Goal: Task Accomplishment & Management: Use online tool/utility

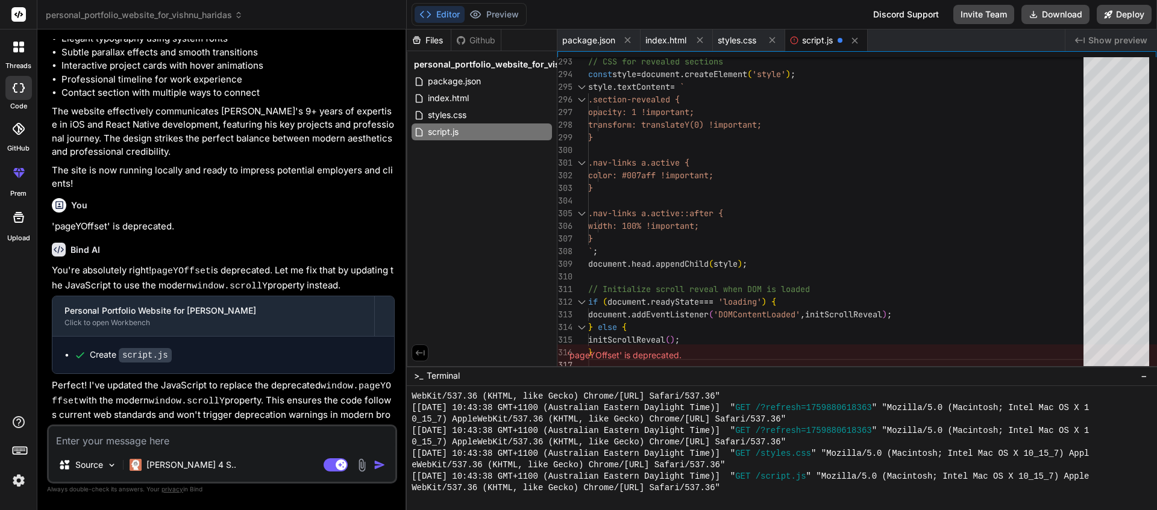
scroll to position [1612, 0]
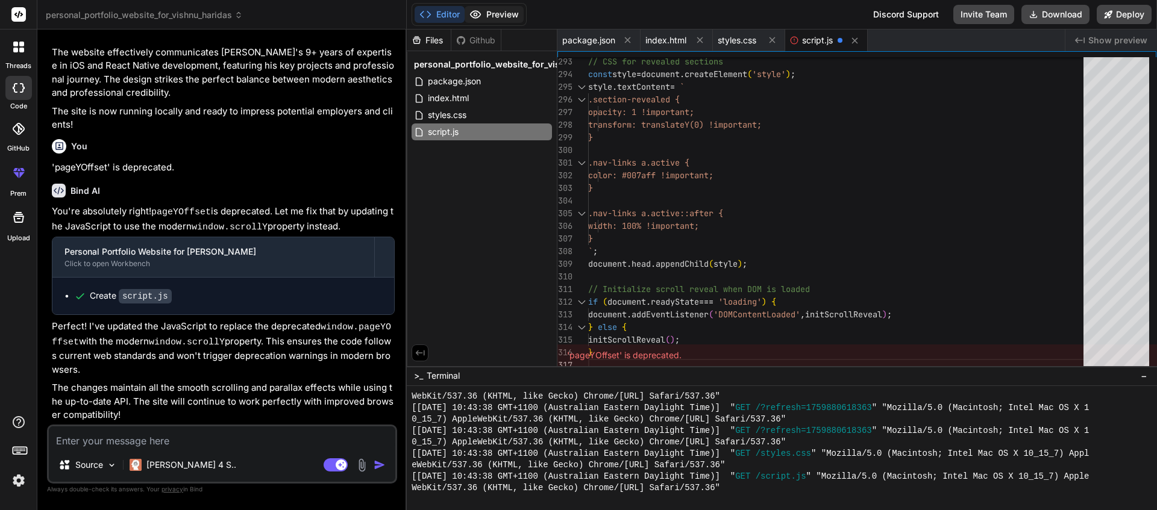
click at [498, 16] on button "Preview" at bounding box center [494, 14] width 59 height 17
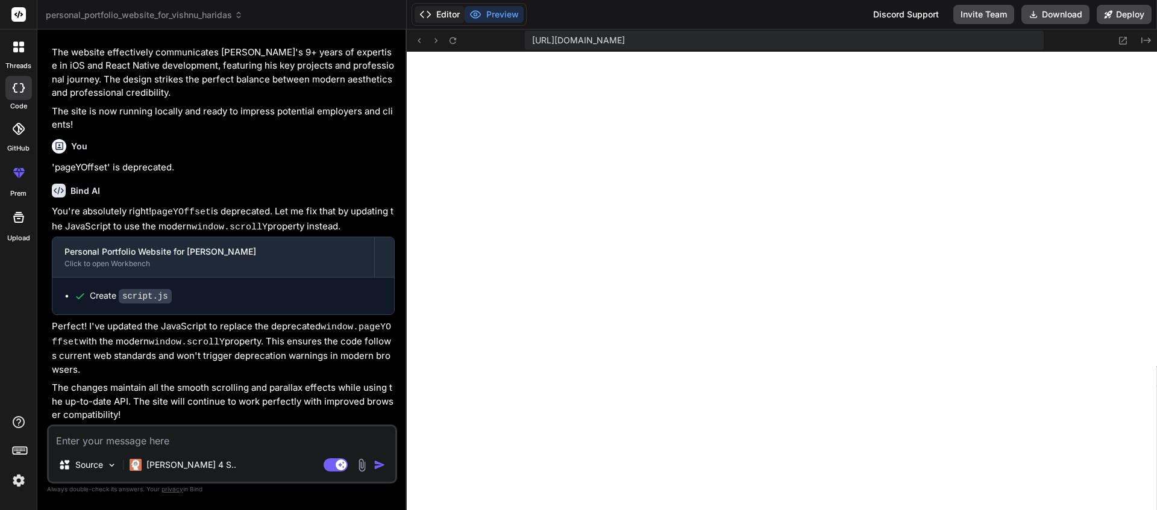
click at [452, 20] on button "Editor" at bounding box center [440, 14] width 50 height 17
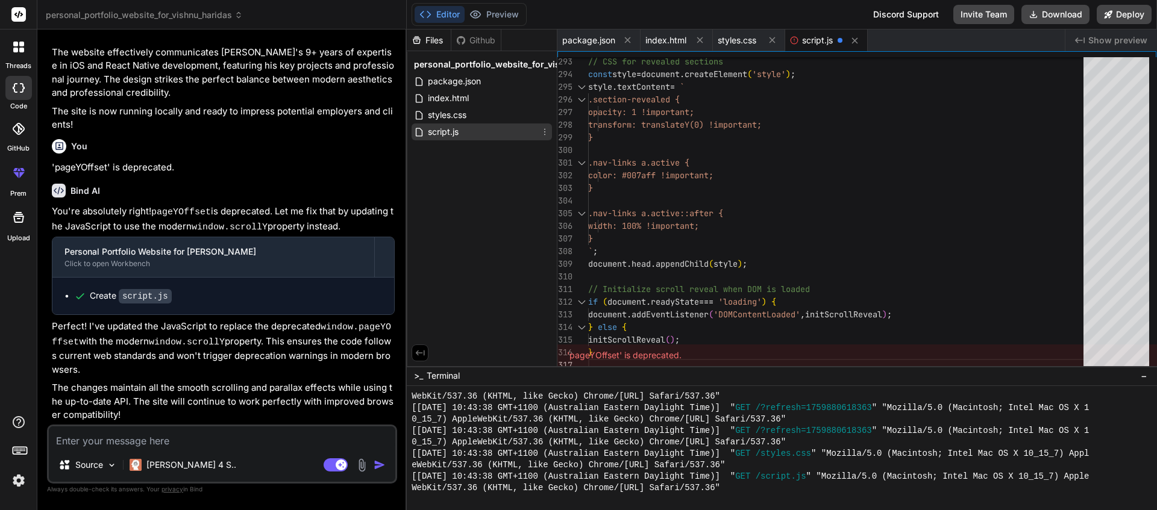
click at [489, 134] on div "script.js" at bounding box center [481, 132] width 140 height 17
click at [816, 46] on div "script.js" at bounding box center [826, 41] width 83 height 22
drag, startPoint x: 840, startPoint y: 173, endPoint x: 840, endPoint y: 134, distance: 38.6
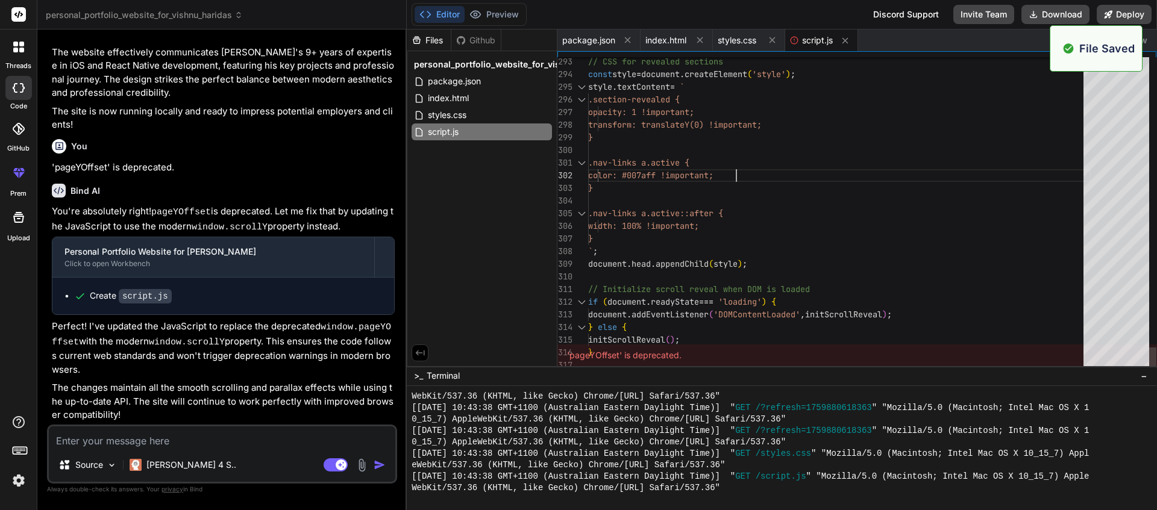
scroll to position [870, 0]
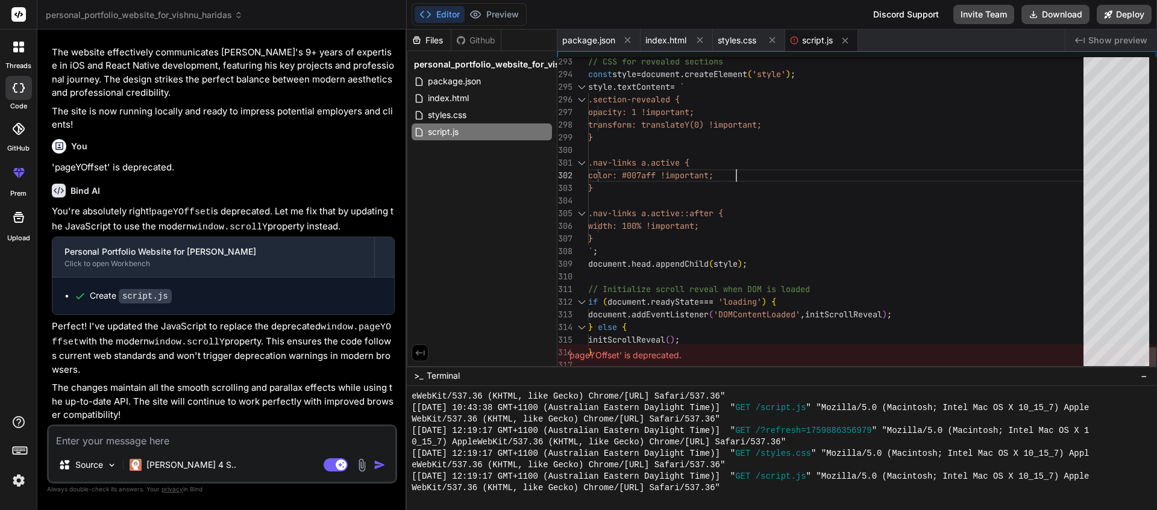
type textarea ".contact-form { padding: 24px; } }"
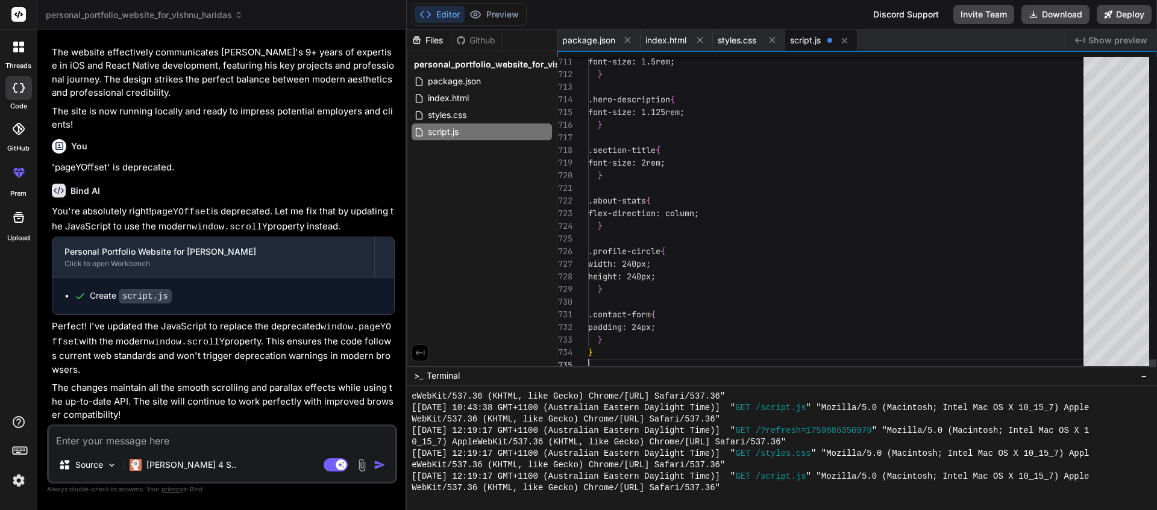
scroll to position [63, 0]
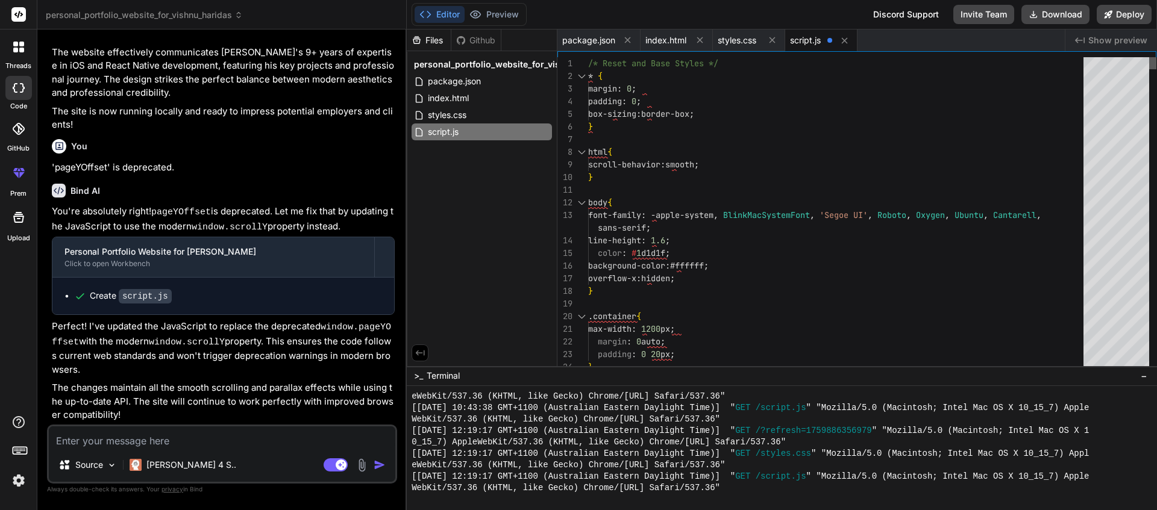
click at [1149, 57] on div at bounding box center [1152, 63] width 7 height 12
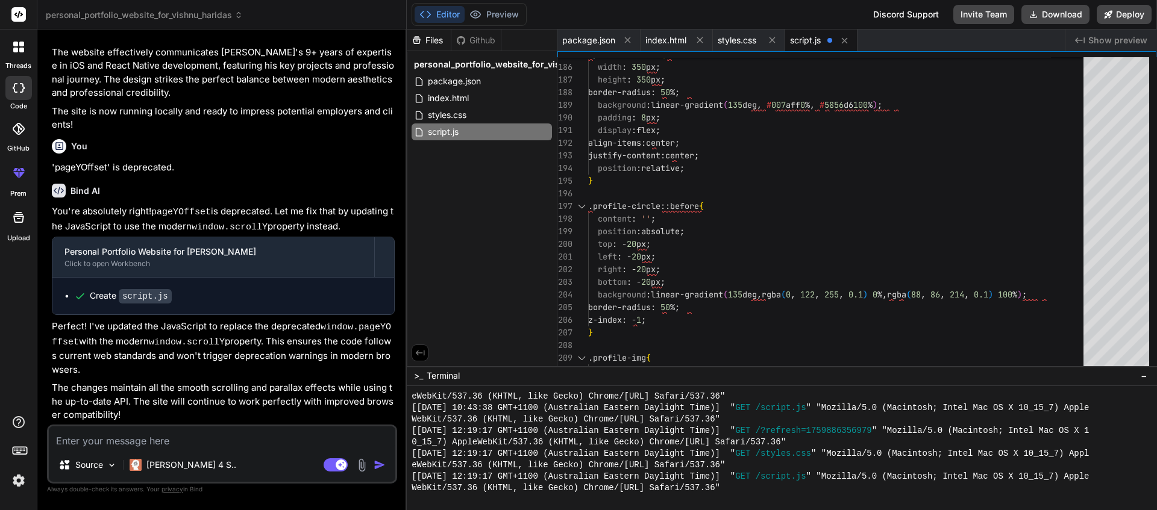
click at [185, 442] on textarea at bounding box center [222, 438] width 346 height 22
type textarea "r"
type textarea "x"
type textarea "re"
type textarea "x"
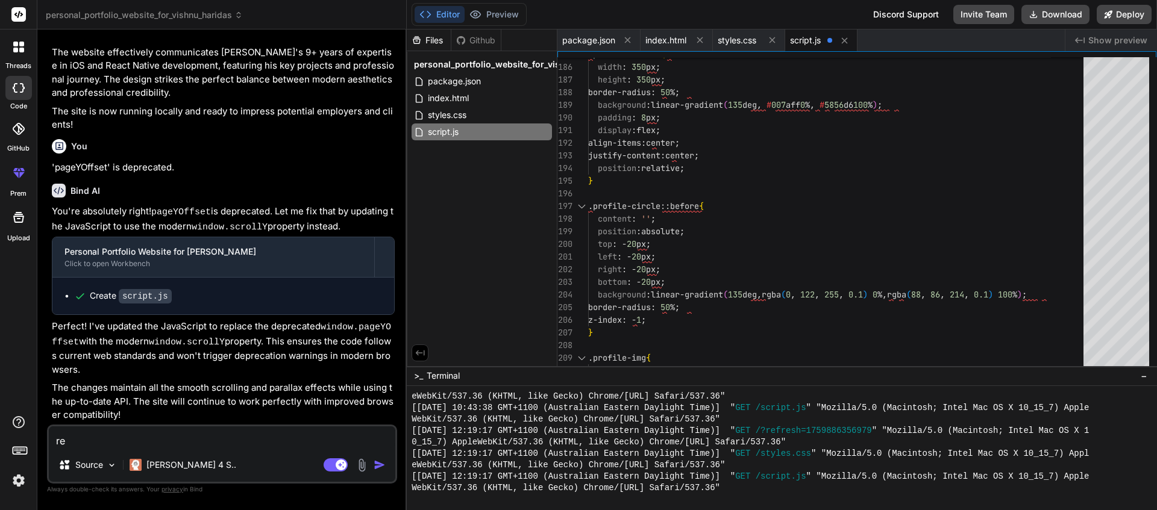
type textarea "rew"
type textarea "x"
type textarea "rewr"
type textarea "x"
type textarea "rewri"
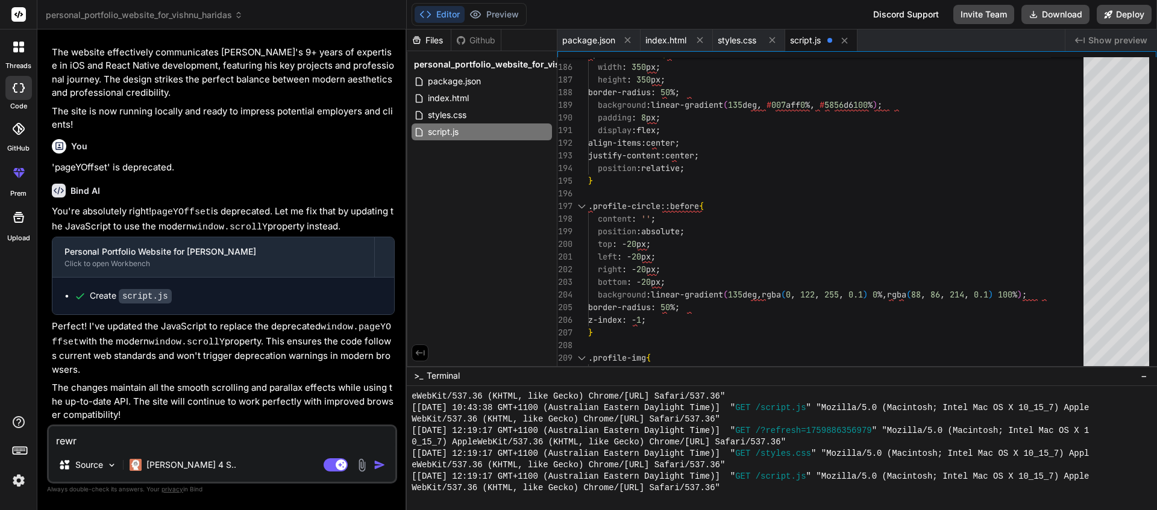
type textarea "x"
type textarea "rewrit"
type textarea "x"
type textarea "rewrite"
type textarea "x"
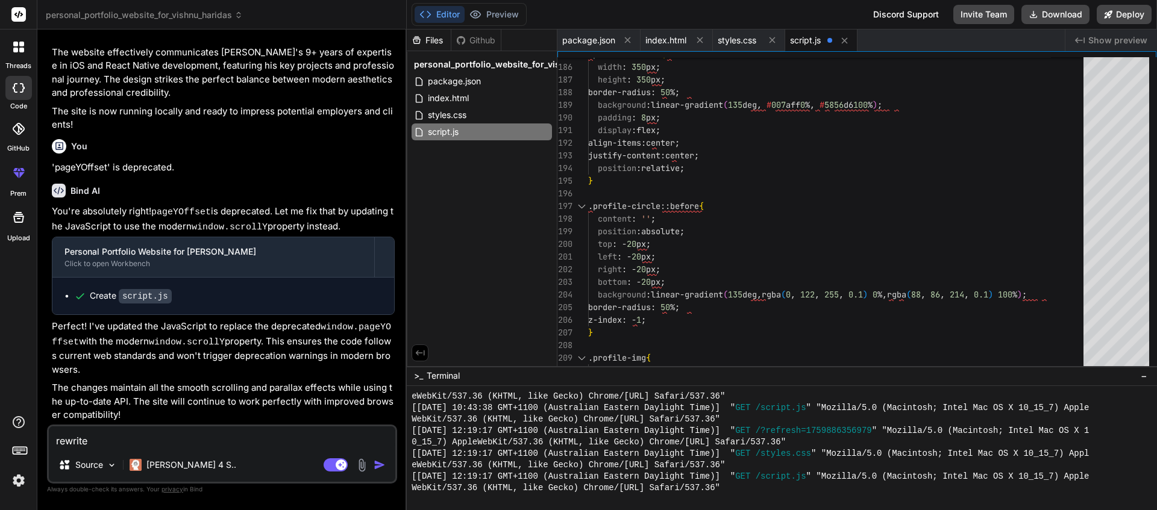
type textarea "rewrite"
type textarea "x"
type textarea "rewrite t"
type textarea "x"
type textarea "rewrite th"
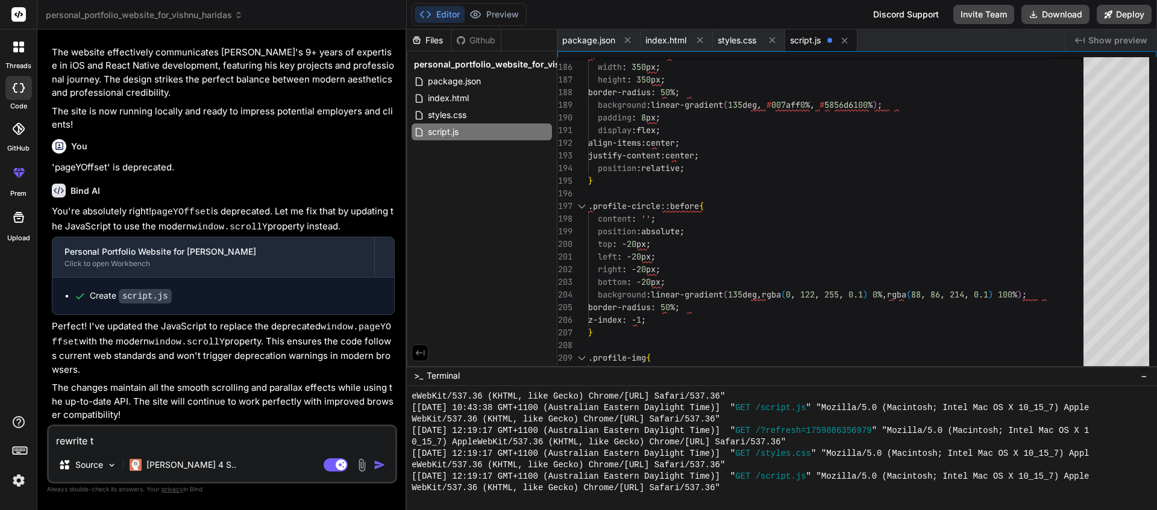
type textarea "x"
type textarea "rewrite the"
type textarea "x"
type textarea "rewrite the"
type textarea "x"
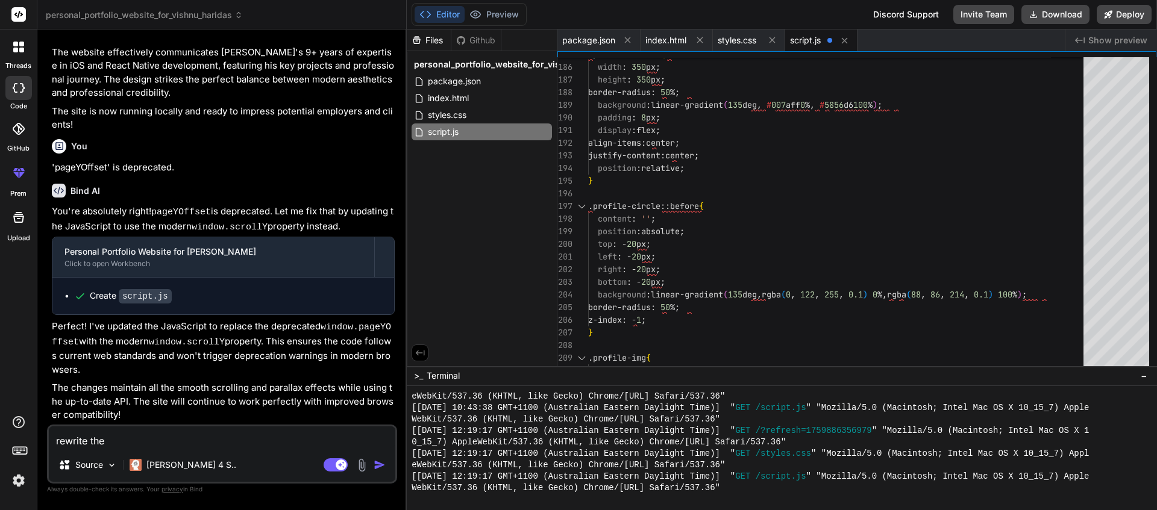
type textarea "rewrite the s"
type textarea "x"
type textarea "rewrite the sc"
type textarea "x"
type textarea "rewrite the scr"
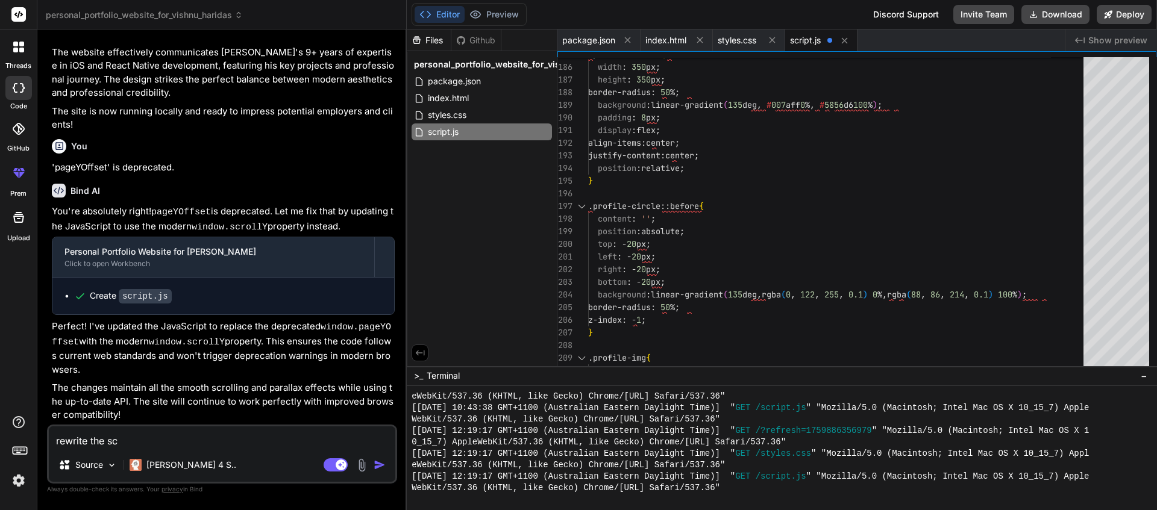
type textarea "x"
type textarea "rewrite the scri"
type textarea "x"
type textarea "rewrite the scrip"
type textarea "x"
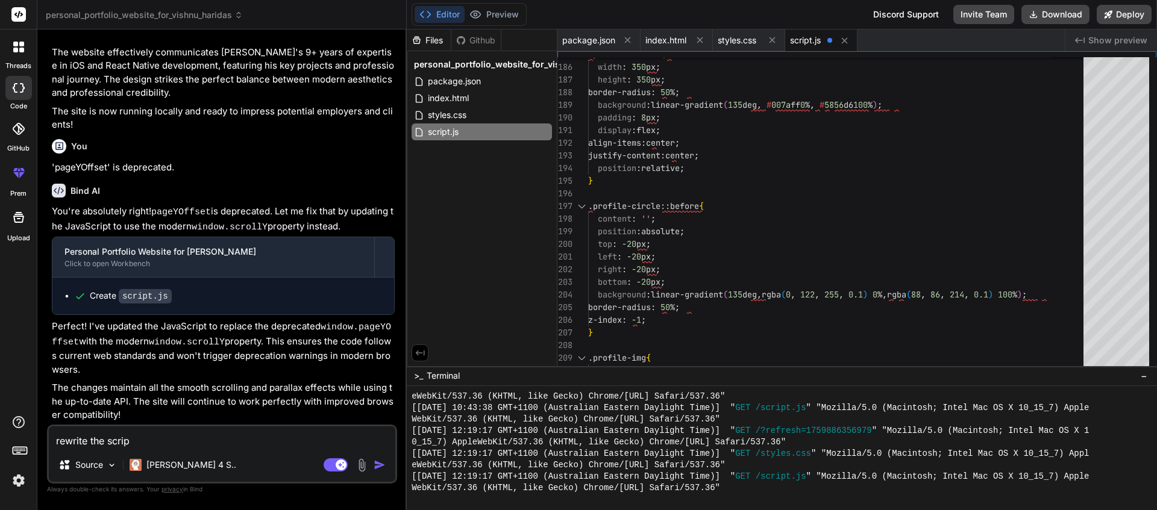
type textarea "rewrite the script"
type textarea "x"
type textarea "rewrite the script."
type textarea "x"
type textarea "rewrite the script.j"
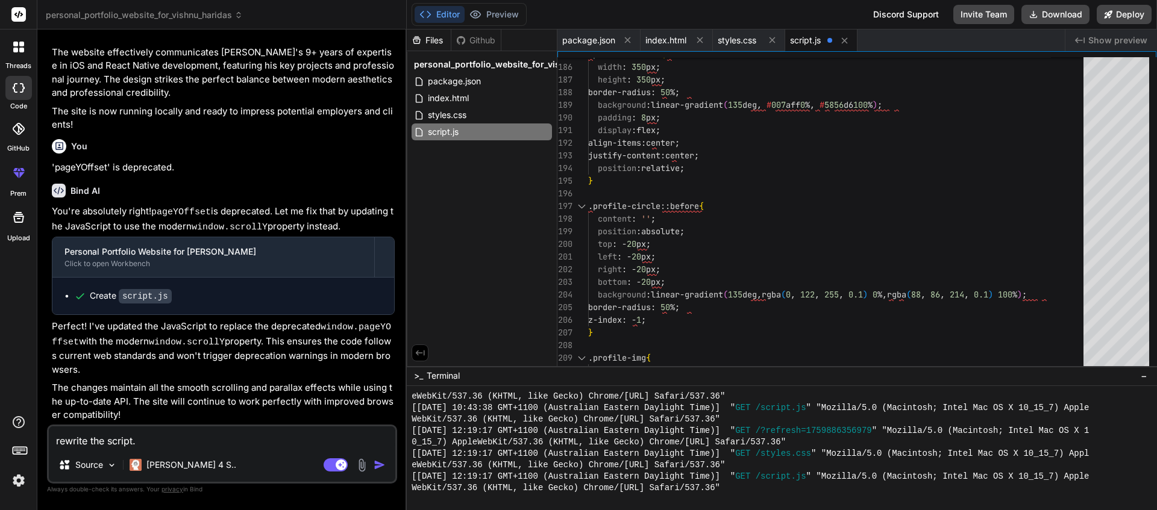
type textarea "x"
type textarea "rewrite the script.js"
type textarea "x"
type textarea "rewrite the script.js"
type textarea "x"
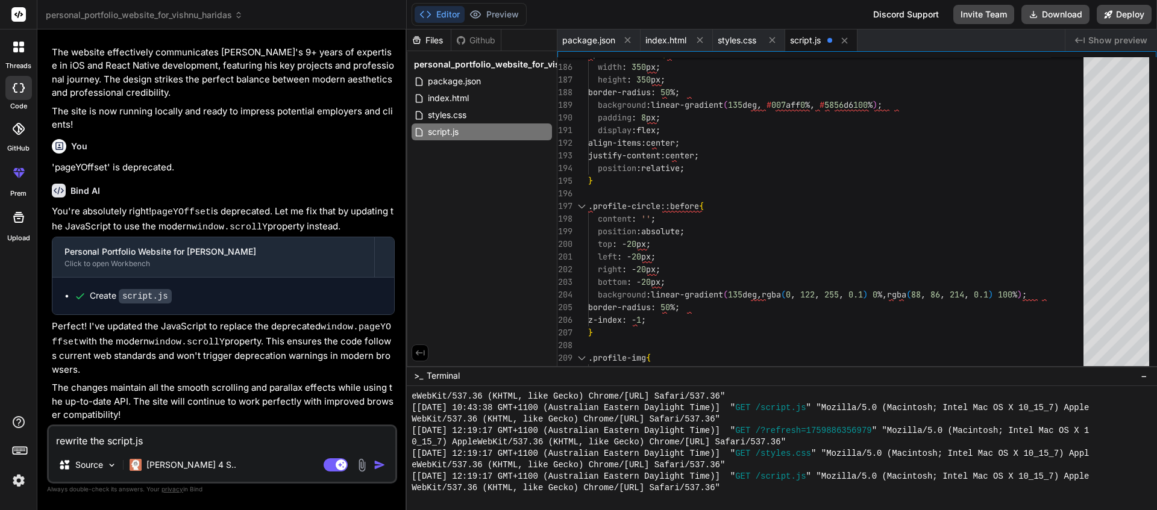
type textarea "rewrite the script.js f"
type textarea "x"
type textarea "rewrite the script.js fi"
type textarea "x"
type textarea "rewrite the script.js fil"
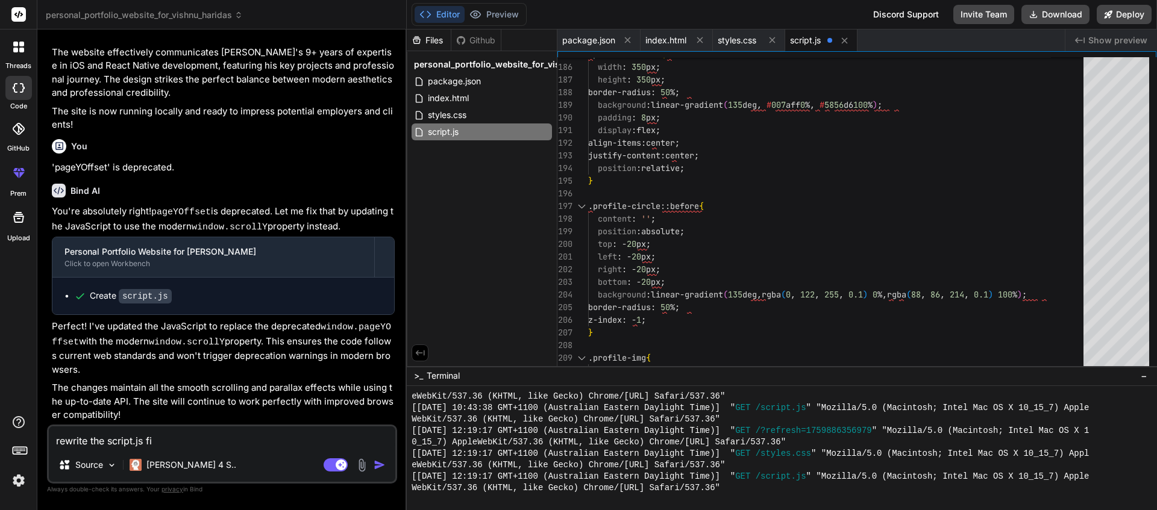
type textarea "x"
type textarea "rewrite the script.js file"
type textarea "x"
type textarea "rewrite the script.js file"
type textarea "x"
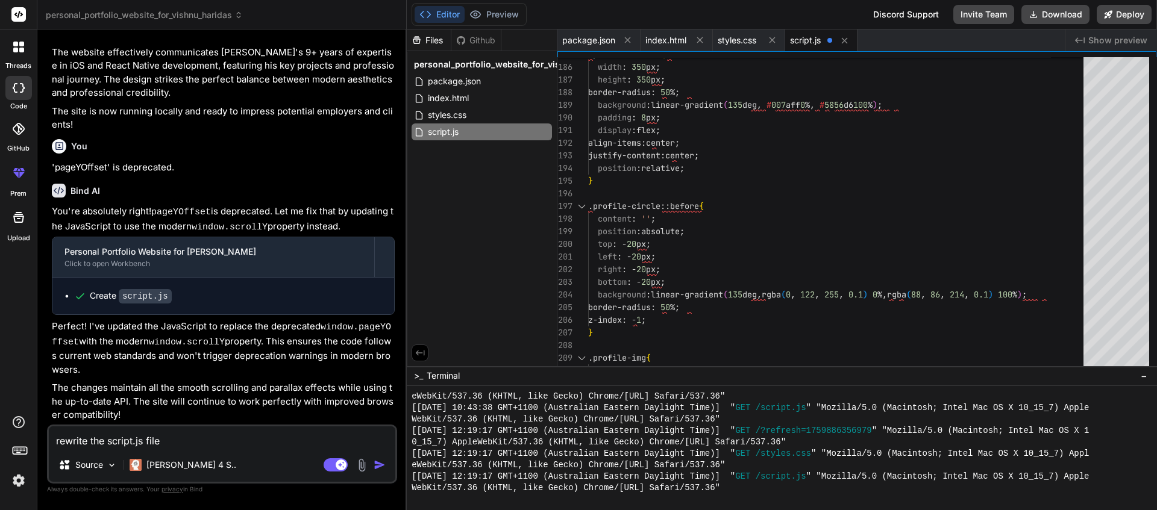
type textarea "rewrite the script.js file a"
type textarea "x"
type textarea "rewrite the script.js file ag"
type textarea "x"
type textarea "rewrite the script.js file aga"
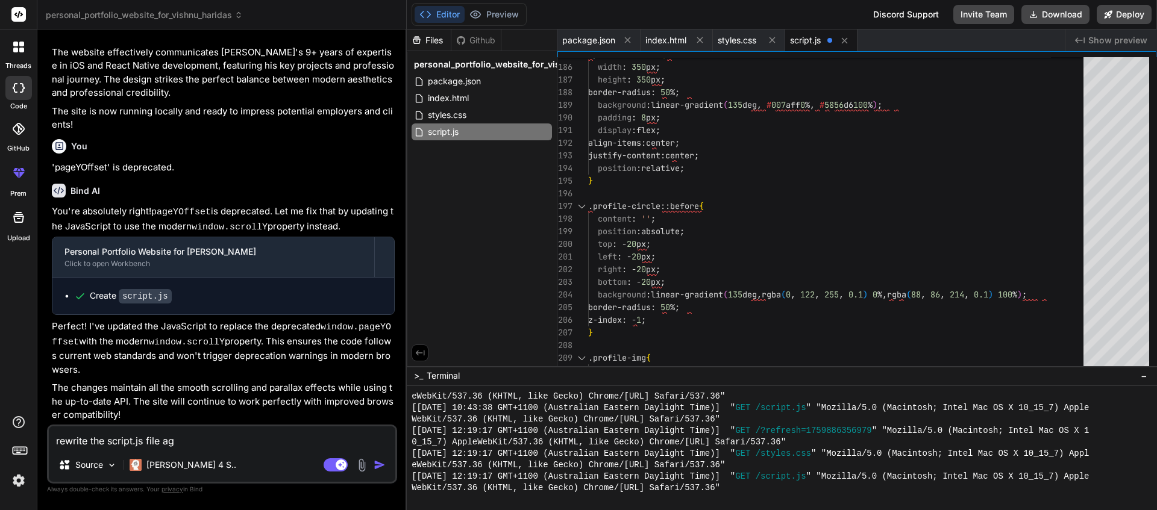
type textarea "x"
type textarea "rewrite the script.js file agai"
type textarea "x"
type textarea "rewrite the script.js file again"
type textarea "x"
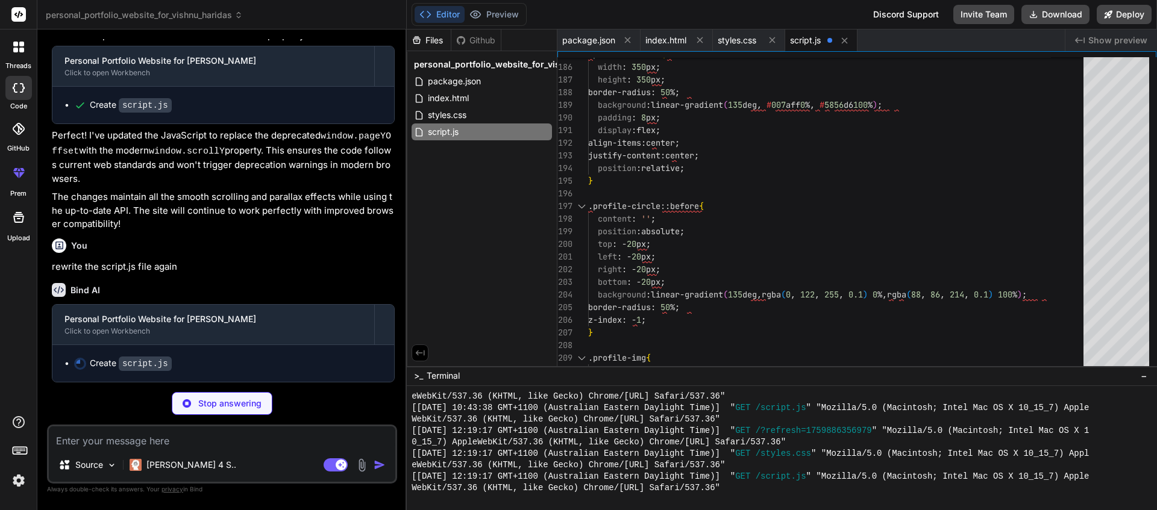
scroll to position [1803, 0]
type textarea "x"
type textarea "document.addEventListener('DOMContentLoaded', enhanceAccessibility);"
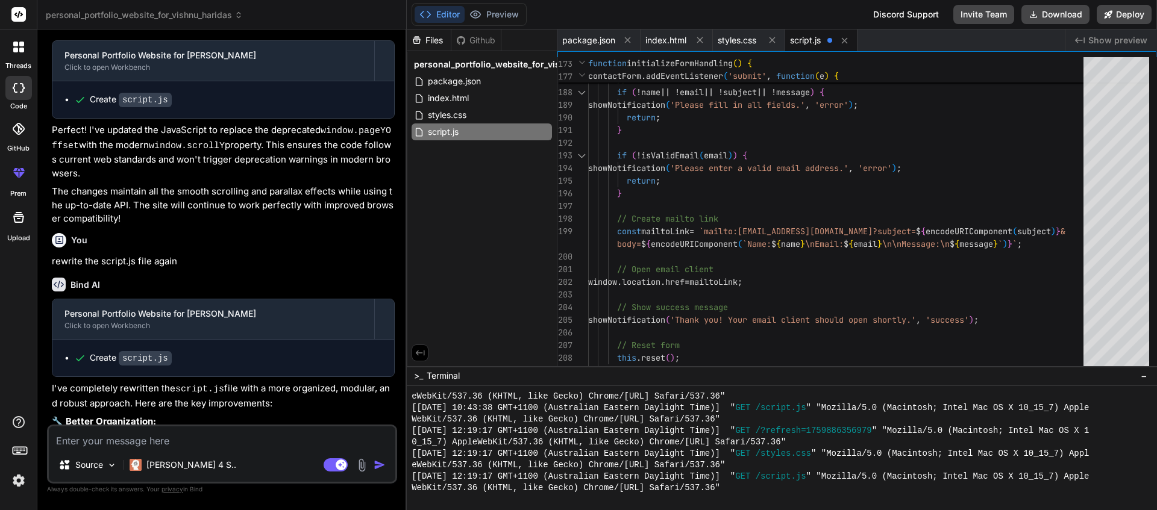
type textarea "x"
